Goal: Task Accomplishment & Management: Use online tool/utility

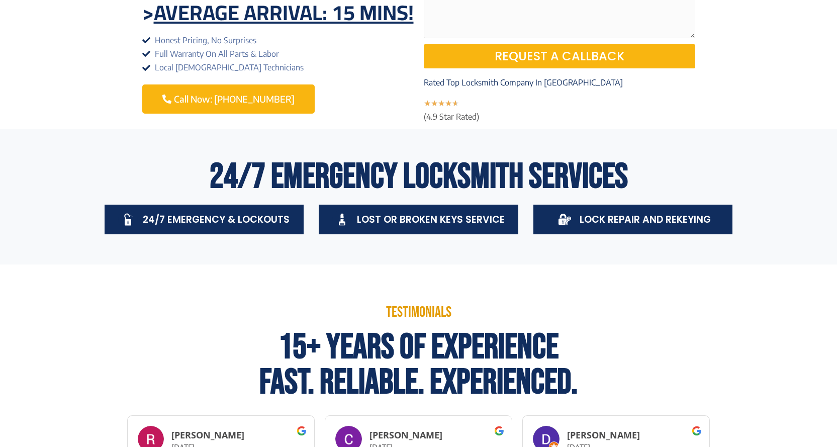
scroll to position [151, 0]
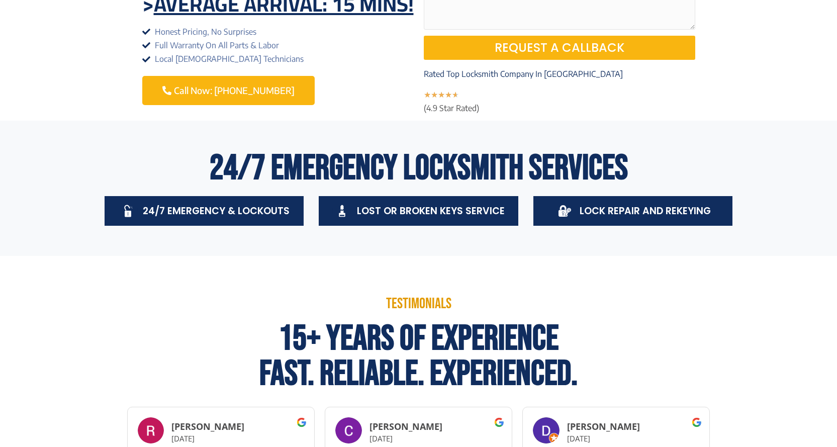
click at [397, 218] on span "Lost Or Broken Keys Service" at bounding box center [431, 211] width 148 height 14
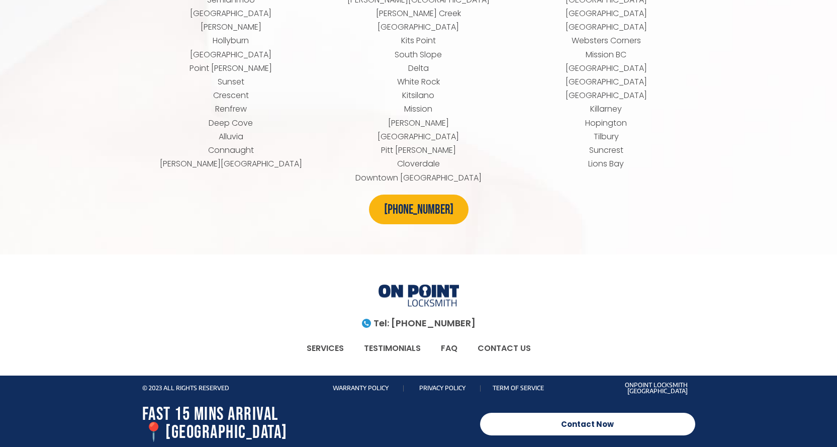
scroll to position [4528, 0]
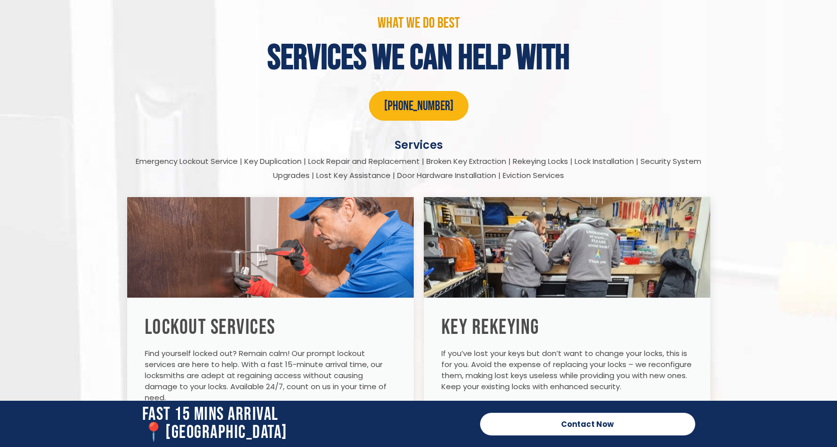
scroll to position [1407, 0]
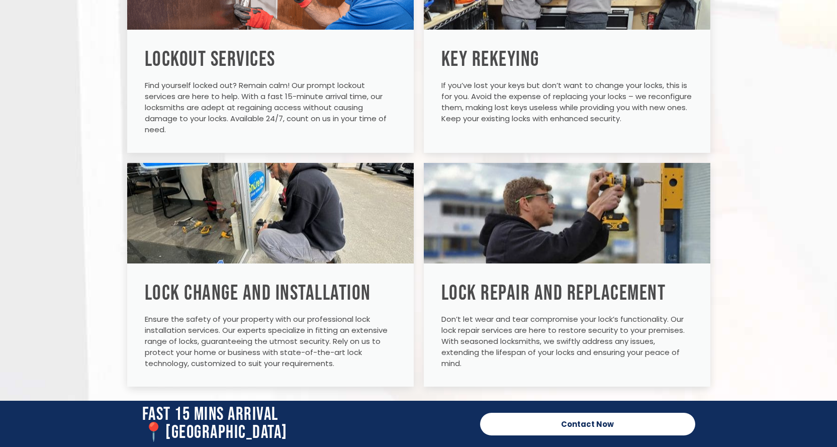
click at [605, 426] on span "Contact Now" at bounding box center [587, 424] width 53 height 8
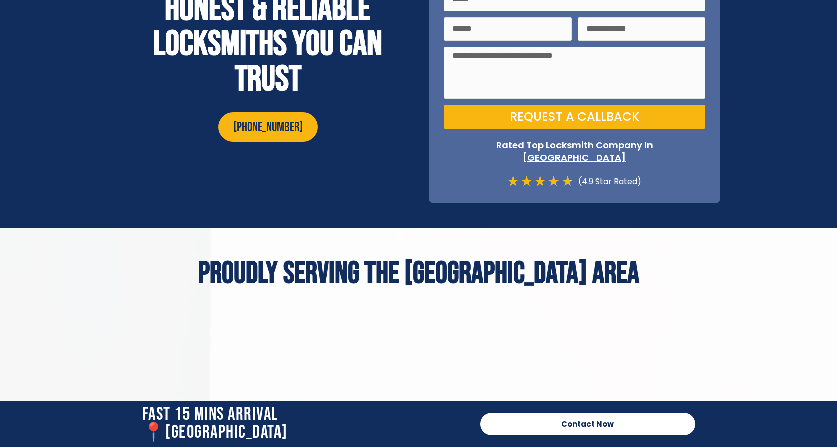
scroll to position [3535, 0]
